Goal: Transaction & Acquisition: Purchase product/service

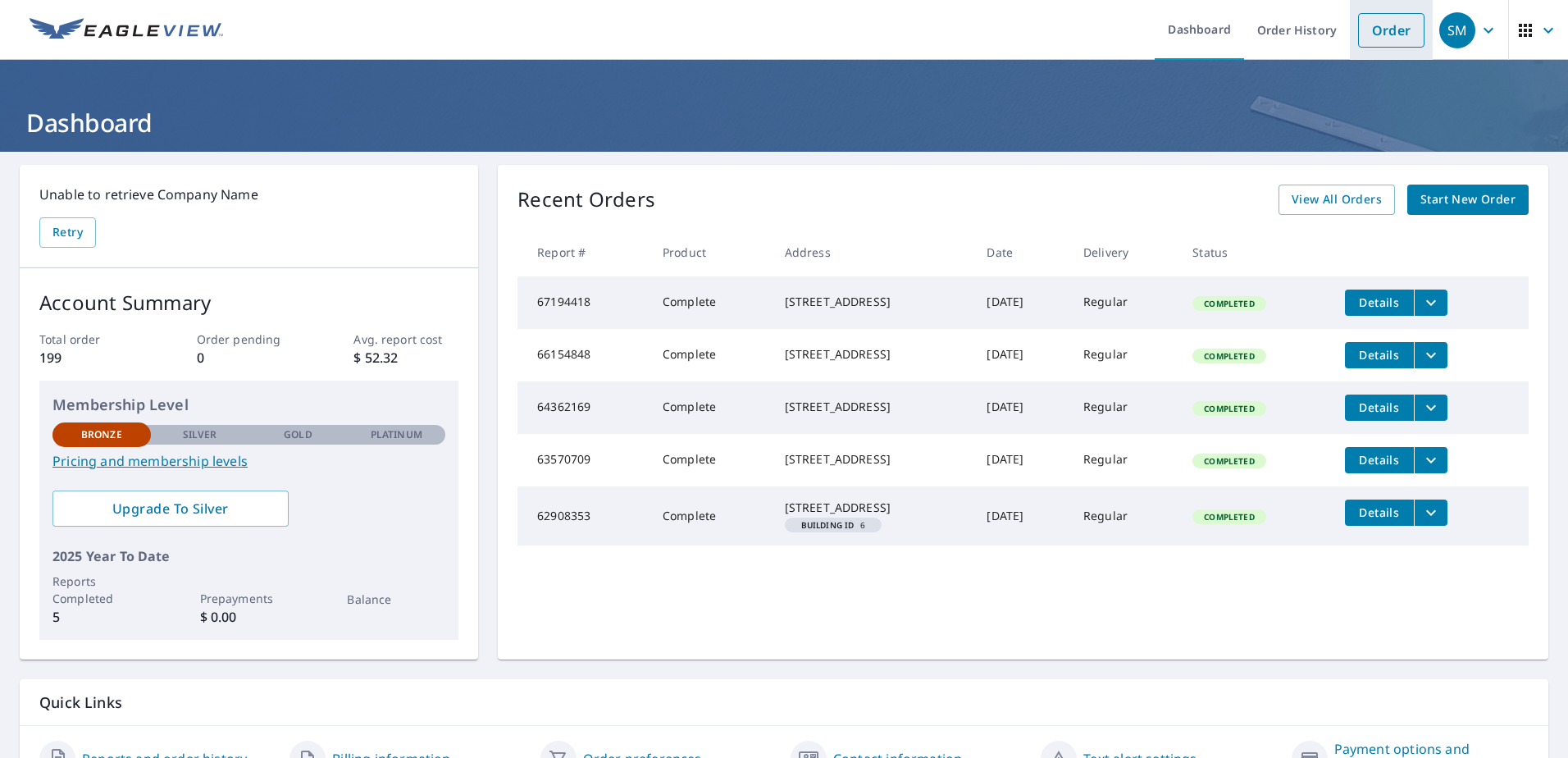
click at [1374, 34] on link "Order" at bounding box center [1391, 30] width 67 height 34
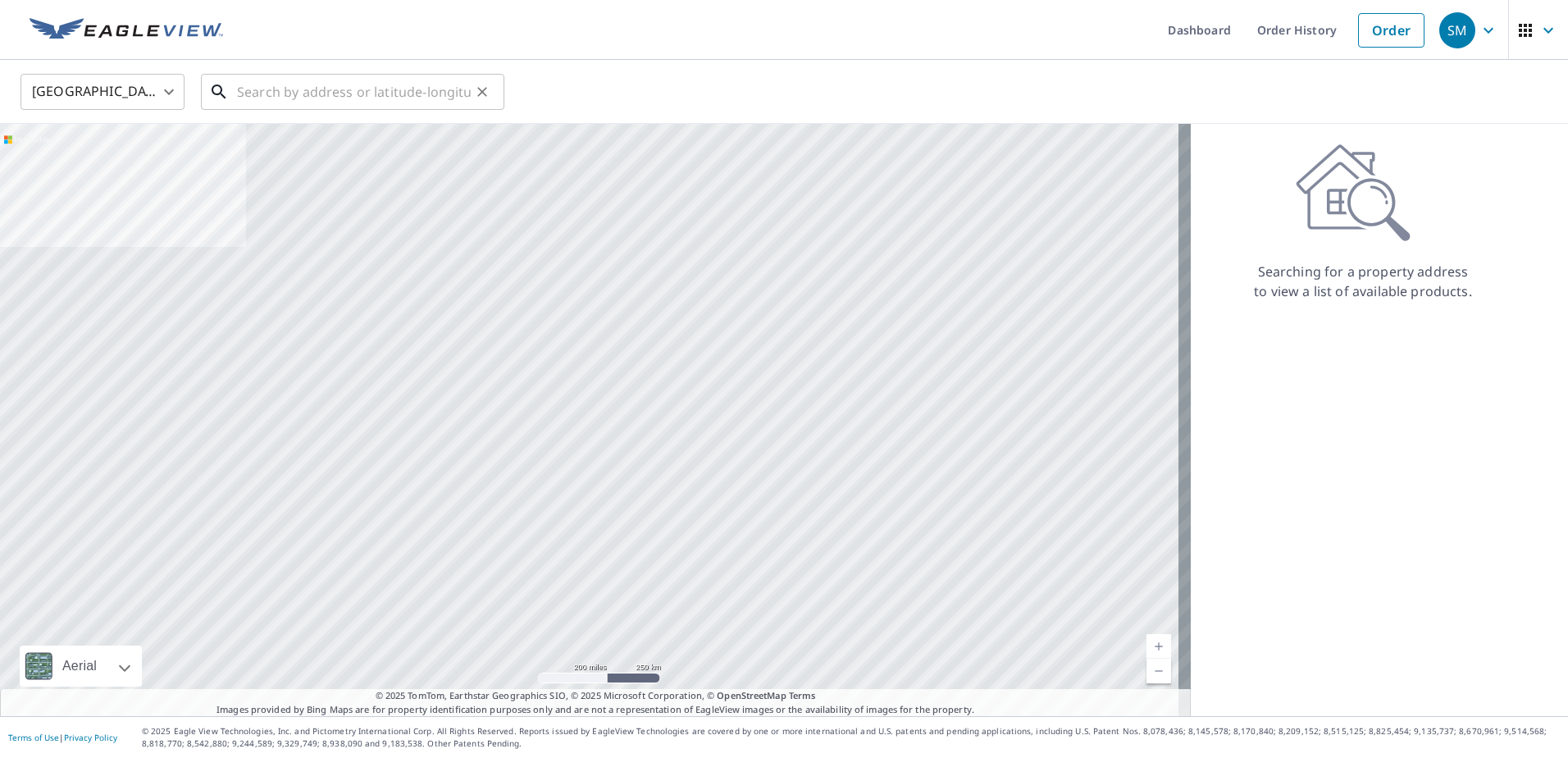
click at [356, 88] on input "text" at bounding box center [354, 92] width 234 height 46
paste input "[STREET_ADDRESS][PERSON_NAME]"
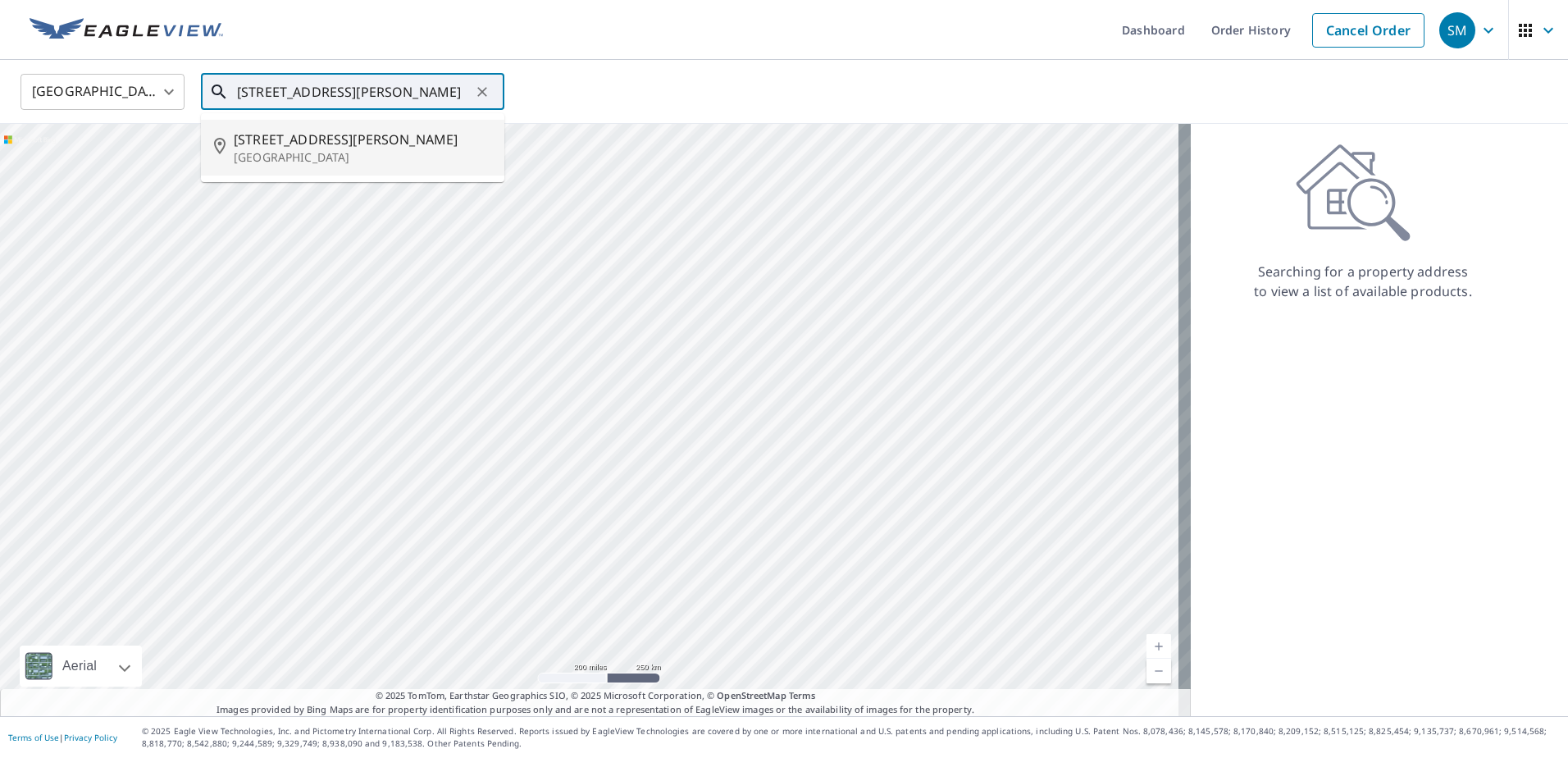
click at [389, 149] on p "[GEOGRAPHIC_DATA]" at bounding box center [363, 157] width 257 height 16
type input "[STREET_ADDRESS][PERSON_NAME]"
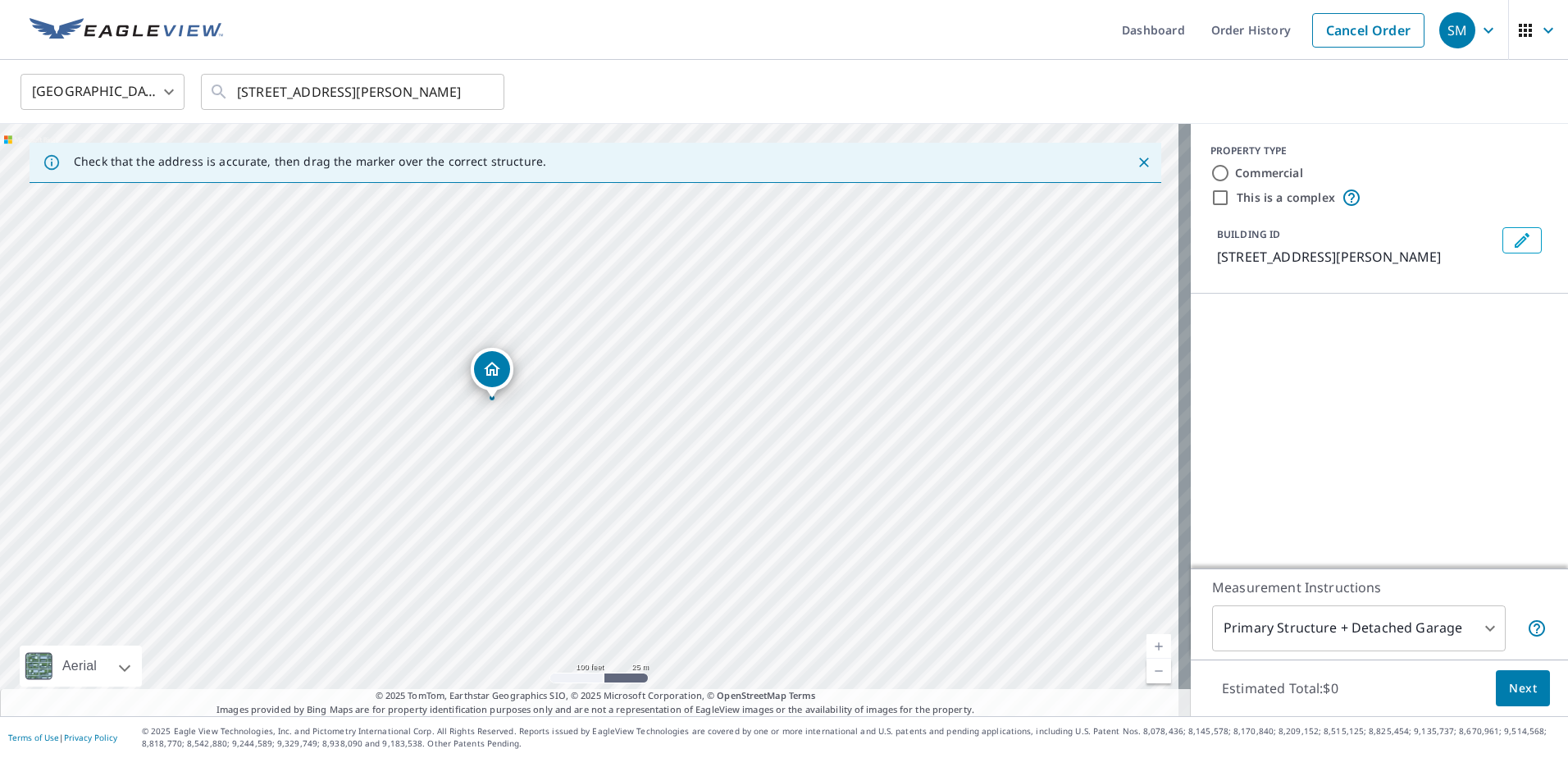
click at [1211, 176] on input "Commercial" at bounding box center [1220, 172] width 20 height 20
radio input "true"
type input "4"
click at [1481, 318] on div "Roof Products New" at bounding box center [1365, 320] width 321 height 39
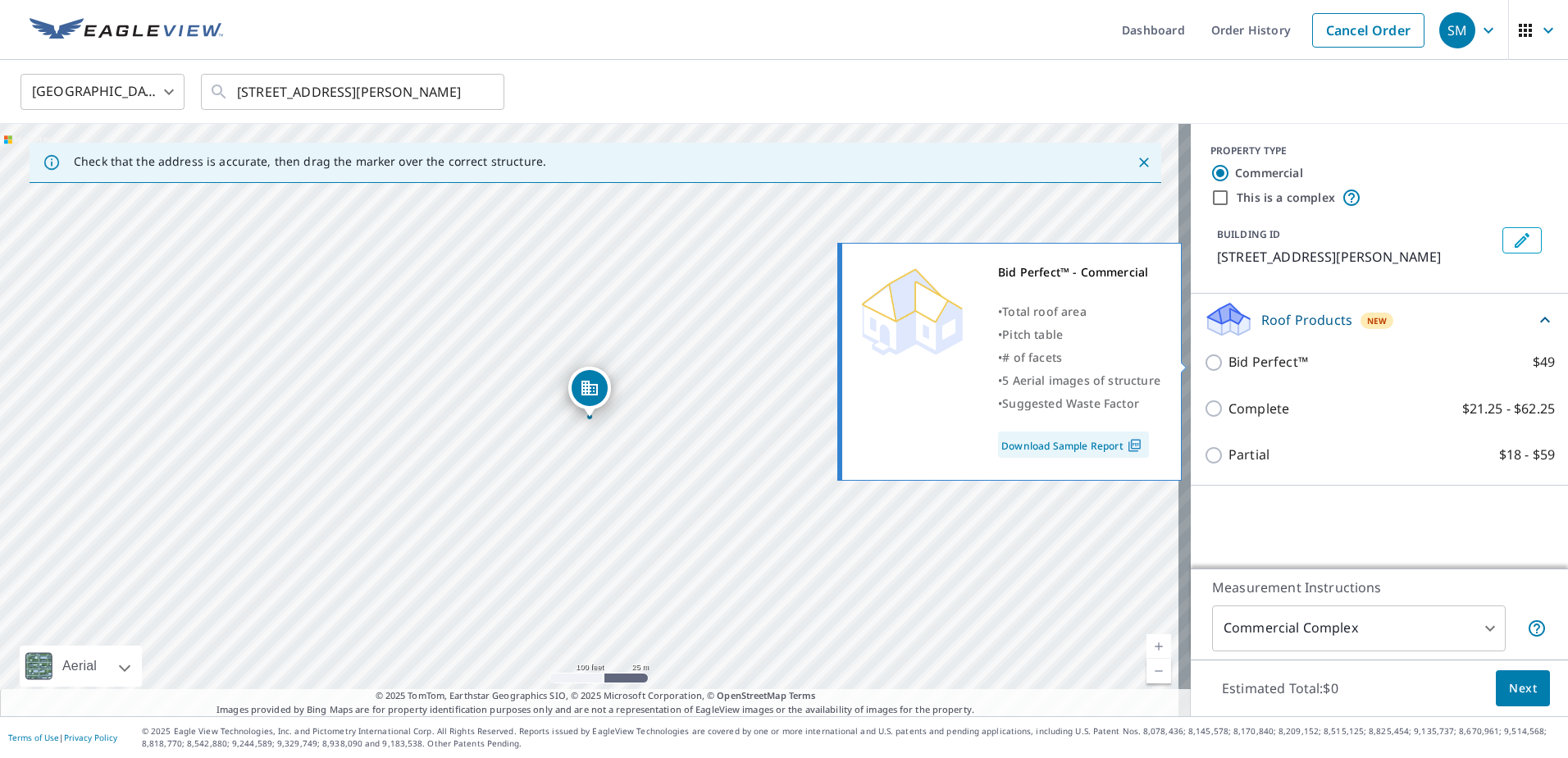
click at [1245, 361] on p "Bid Perfect™" at bounding box center [1268, 362] width 80 height 21
click at [1229, 361] on input "Bid Perfect™ $49" at bounding box center [1217, 362] width 25 height 20
checkbox input "true"
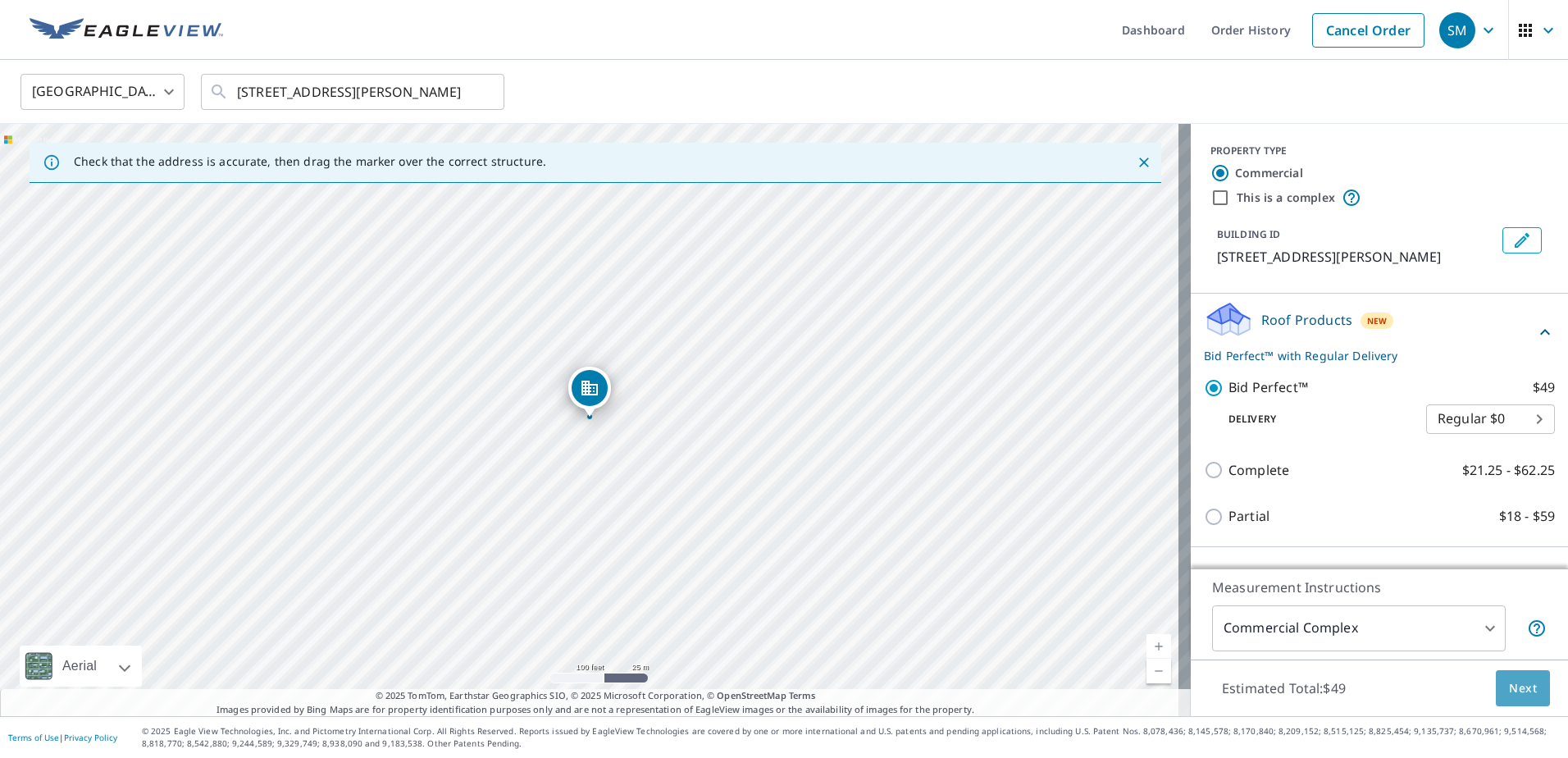
click at [1509, 683] on span "Next" at bounding box center [1523, 689] width 28 height 21
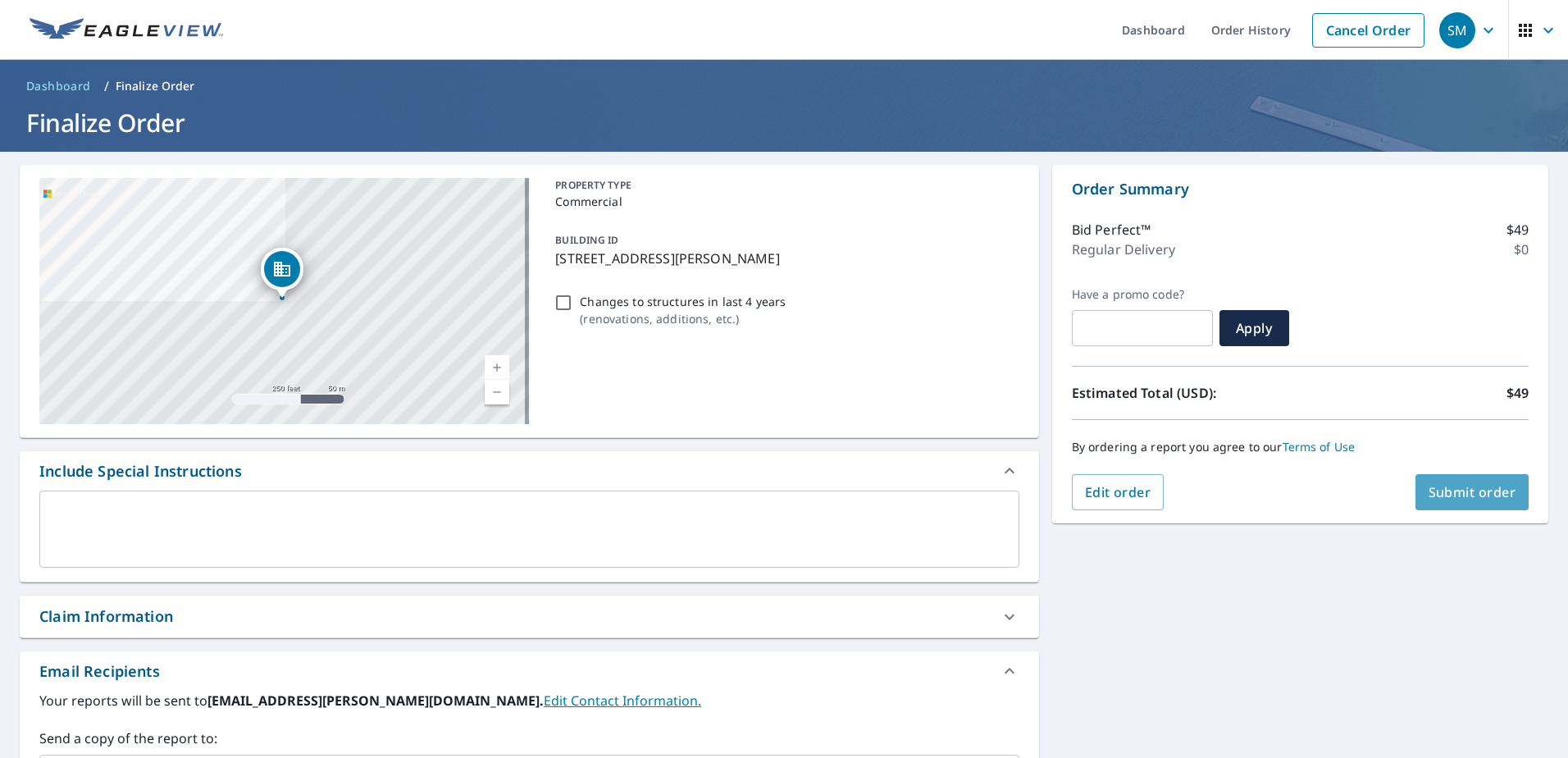
click at [1469, 484] on span "Submit order" at bounding box center [1473, 492] width 87 height 18
